Goal: Entertainment & Leisure: Consume media (video, audio)

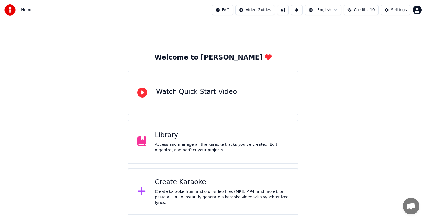
click at [193, 146] on div "Access and manage all the karaoke tracks you’ve created. Edit, organize, and pe…" at bounding box center [222, 147] width 134 height 11
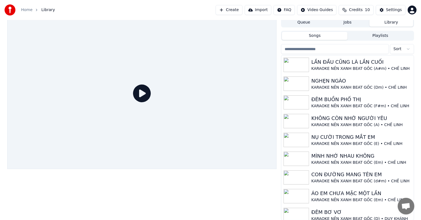
click at [227, 176] on div at bounding box center [142, 118] width 270 height 203
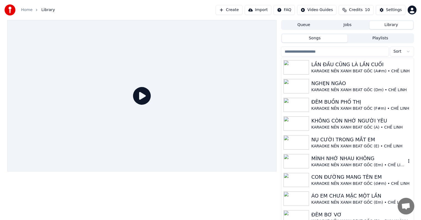
click at [336, 162] on div "MÌNH NHỚ NHAU KHÔNG" at bounding box center [358, 159] width 94 height 8
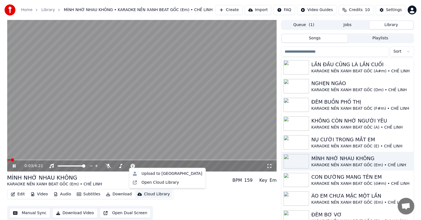
click at [150, 194] on div "Cloud Library" at bounding box center [157, 194] width 26 height 6
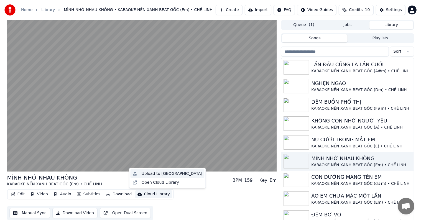
click at [159, 174] on div "Upload to [GEOGRAPHIC_DATA]" at bounding box center [172, 174] width 61 height 6
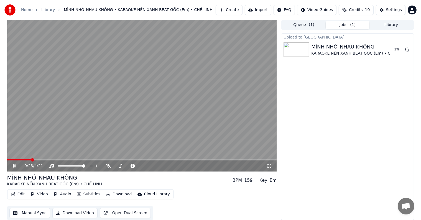
click at [401, 25] on button "Library" at bounding box center [391, 25] width 44 height 8
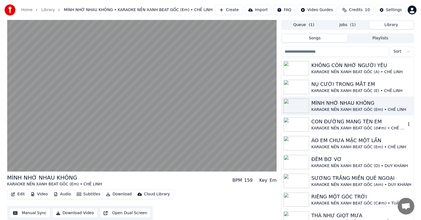
scroll to position [28, 0]
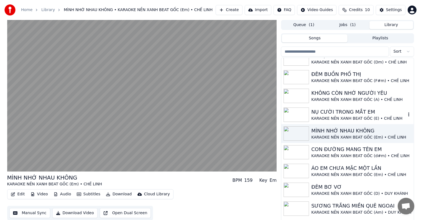
click at [349, 111] on div "NỤ CƯỜI TRONG MẮT EM" at bounding box center [358, 112] width 94 height 8
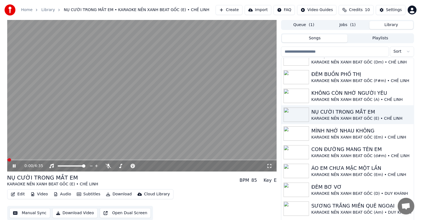
click at [144, 193] on div "Cloud Library" at bounding box center [157, 194] width 26 height 6
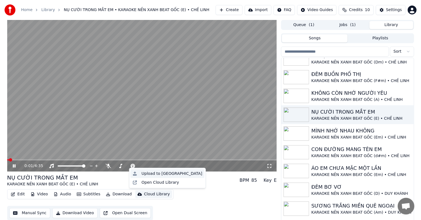
click at [156, 175] on div "Upload to [GEOGRAPHIC_DATA]" at bounding box center [172, 174] width 61 height 6
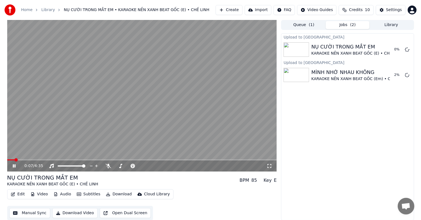
click at [390, 25] on button "Library" at bounding box center [391, 25] width 44 height 8
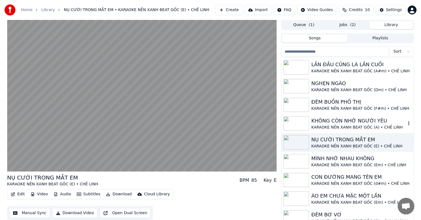
click at [346, 124] on div "KHÔNG CÒN NHỚ NGƯỜI YÊU" at bounding box center [358, 121] width 94 height 8
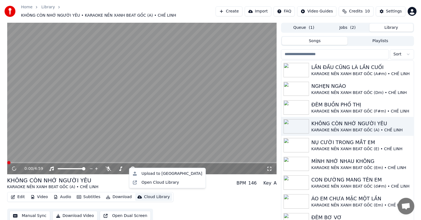
click at [149, 196] on div "Cloud Library" at bounding box center [157, 197] width 26 height 6
click at [165, 173] on div "Upload to [GEOGRAPHIC_DATA]" at bounding box center [172, 174] width 61 height 6
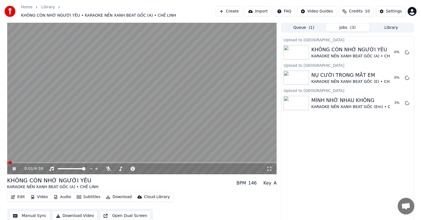
click at [342, 147] on div "Upload to Cloud Library KHÔNG CÒN NHỚ NGƯỜI YÊU KARAOKE NỀN XANH BEAT GỐC (A) •…" at bounding box center [347, 129] width 133 height 187
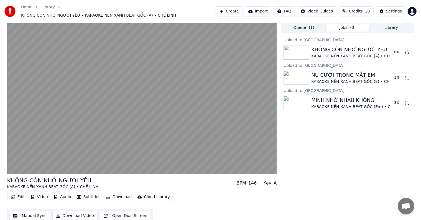
click at [351, 137] on div "Upload to Cloud Library KHÔNG CÒN NHỚ NGƯỜI YÊU KARAOKE NỀN XANH BEAT GỐC (A) •…" at bounding box center [347, 129] width 133 height 187
click at [346, 142] on div "Upload to Cloud Library KHÔNG CÒN NHỚ NGƯỜI YÊU KARAOKE NỀN XANH BEAT GỐC (A) •…" at bounding box center [347, 129] width 133 height 187
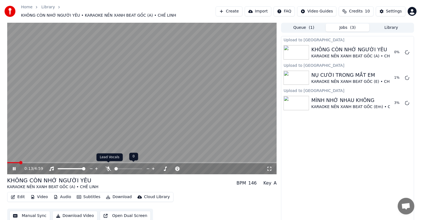
click at [109, 167] on icon at bounding box center [109, 169] width 6 height 4
click at [187, 127] on video at bounding box center [142, 99] width 270 height 152
click at [355, 149] on div "Upload to Cloud Library KHÔNG CÒN NHỚ NGƯỜI YÊU KARAOKE NỀN XANH BEAT GỐC (A) •…" at bounding box center [347, 129] width 133 height 187
click at [349, 154] on div "Upload to Cloud Library KHÔNG CÒN NHỚ NGƯỜI YÊU KARAOKE NỀN XANH BEAT GỐC (A) •…" at bounding box center [347, 129] width 133 height 187
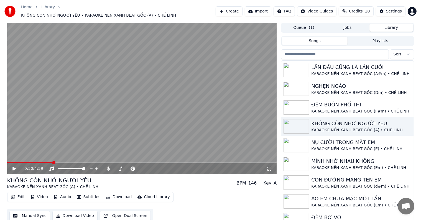
click at [395, 25] on button "Library" at bounding box center [391, 28] width 44 height 8
click at [341, 105] on div "ĐÊM BUỒN PHỐ THỊ" at bounding box center [358, 105] width 94 height 8
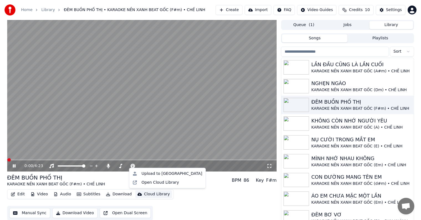
click at [148, 195] on div "Cloud Library" at bounding box center [157, 194] width 26 height 6
click at [157, 172] on div "Upload to [GEOGRAPHIC_DATA]" at bounding box center [172, 174] width 61 height 6
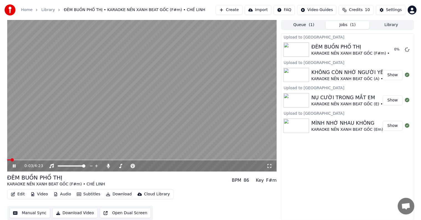
click at [388, 22] on button "Library" at bounding box center [391, 25] width 44 height 8
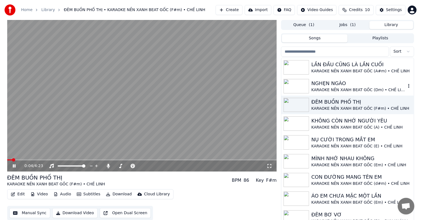
click at [349, 83] on div "NGHẸN NGÀO" at bounding box center [358, 84] width 94 height 8
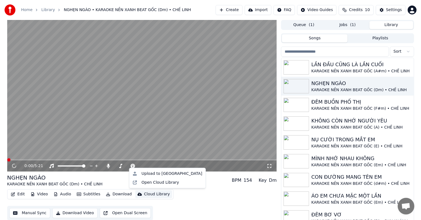
click at [154, 194] on div "Cloud Library" at bounding box center [157, 194] width 26 height 6
click at [168, 173] on div "Upload to [GEOGRAPHIC_DATA]" at bounding box center [172, 174] width 61 height 6
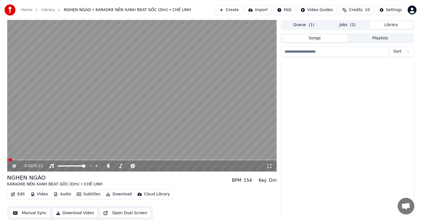
click at [385, 24] on button "Library" at bounding box center [391, 25] width 44 height 8
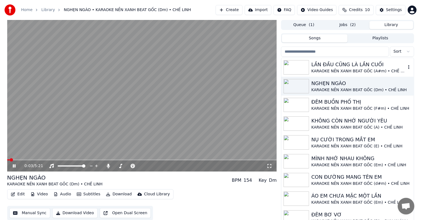
click at [355, 62] on div "LẦN ĐẦU CŨNG LÀ LẦN CUỐI" at bounding box center [358, 65] width 94 height 8
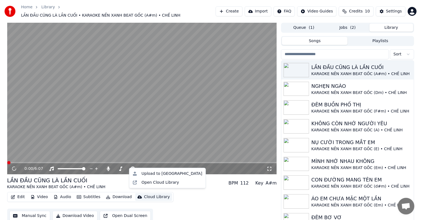
click at [153, 195] on div "Cloud Library" at bounding box center [157, 197] width 26 height 6
click at [163, 175] on div "Upload to [GEOGRAPHIC_DATA]" at bounding box center [172, 174] width 61 height 6
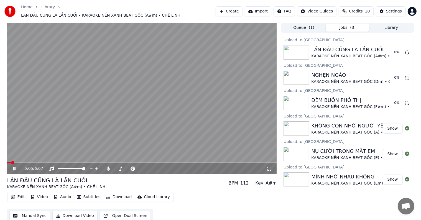
click at [96, 135] on video at bounding box center [142, 99] width 270 height 152
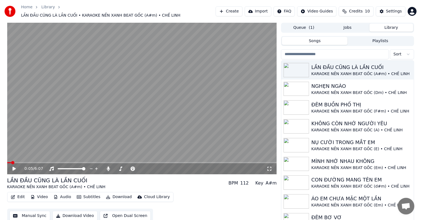
click at [396, 25] on button "Library" at bounding box center [391, 28] width 44 height 8
